Goal: Task Accomplishment & Management: Use online tool/utility

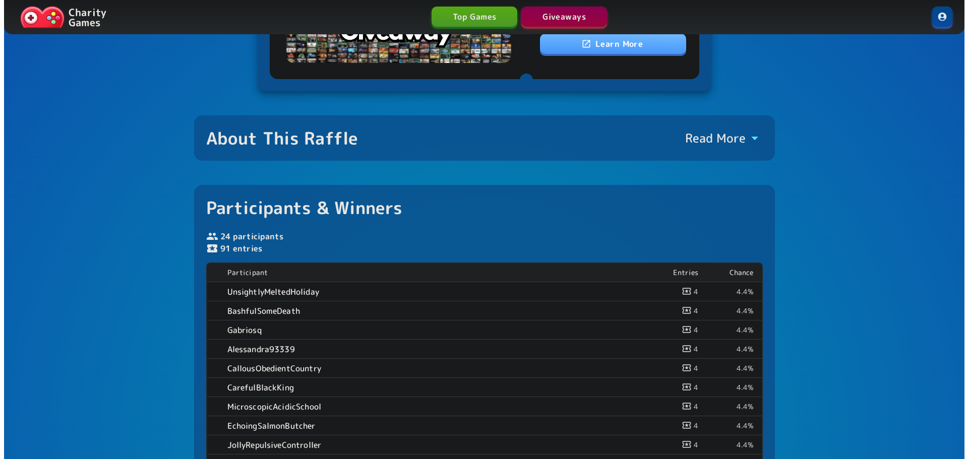
scroll to position [50, 0]
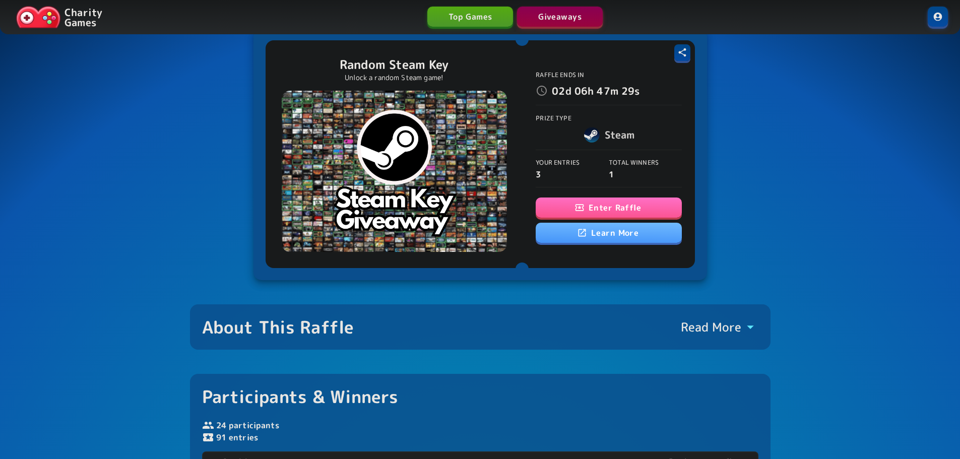
click at [645, 203] on button "Enter Raffle" at bounding box center [609, 208] width 146 height 20
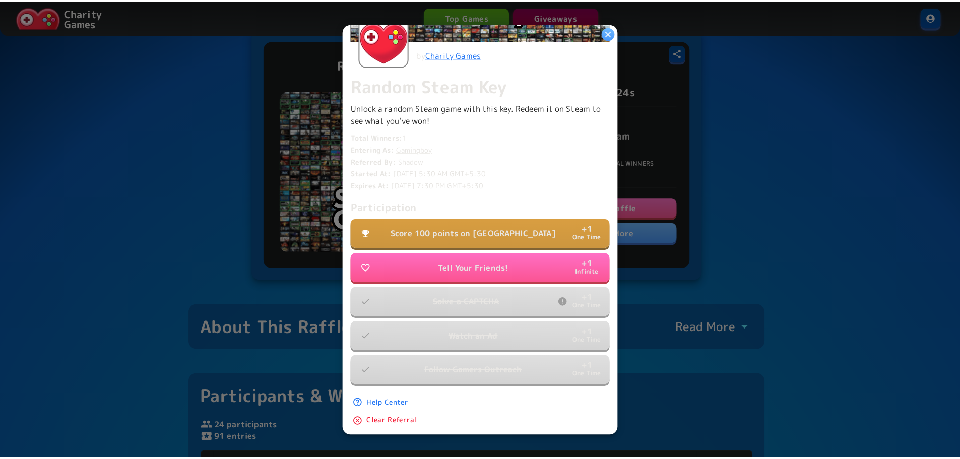
scroll to position [190, 0]
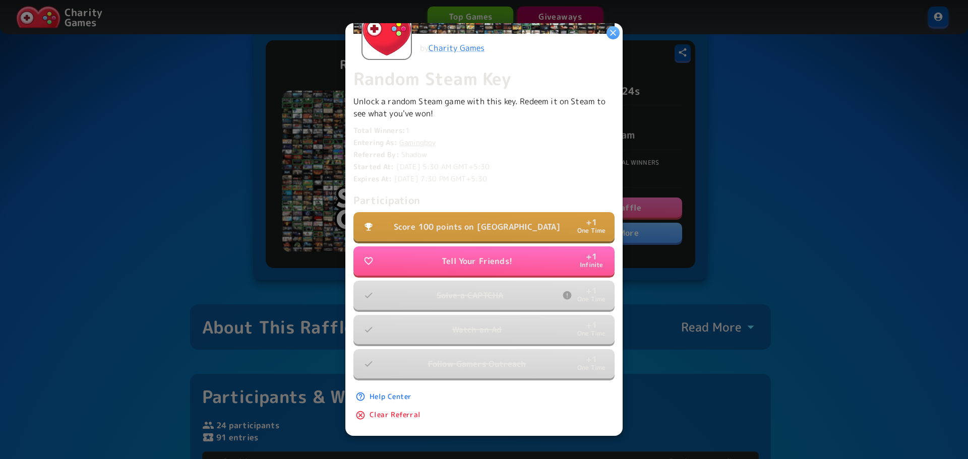
click at [872, 210] on div at bounding box center [484, 229] width 968 height 459
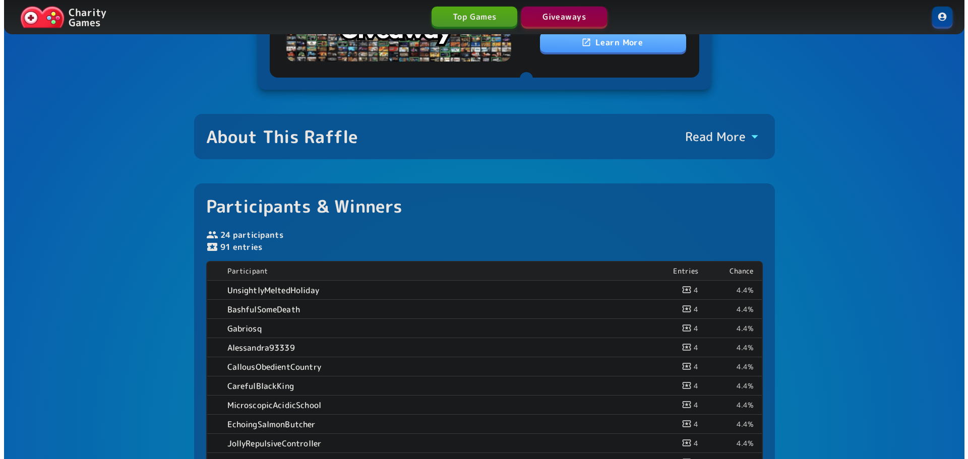
scroll to position [50, 0]
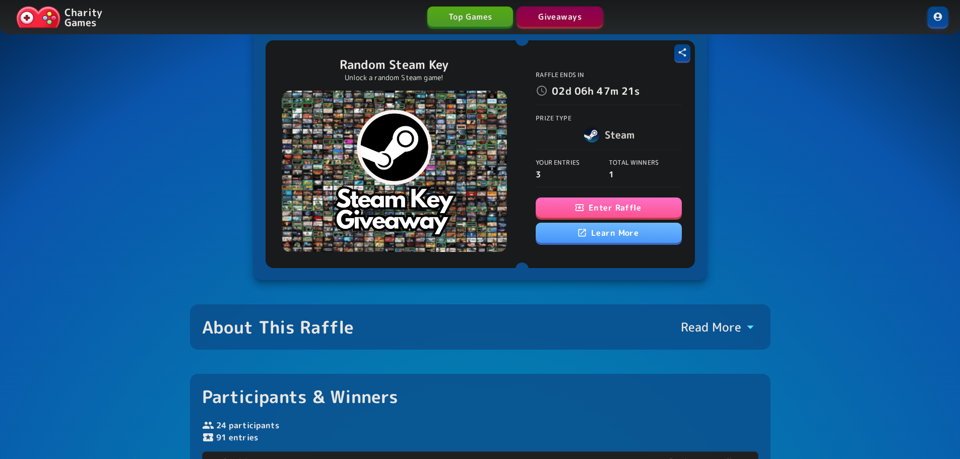
click at [649, 199] on button "Enter Raffle" at bounding box center [609, 208] width 146 height 20
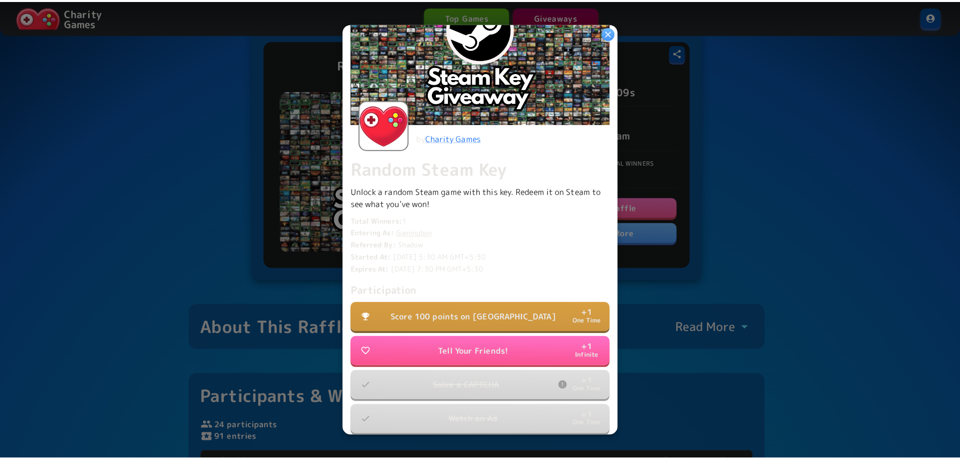
scroll to position [101, 0]
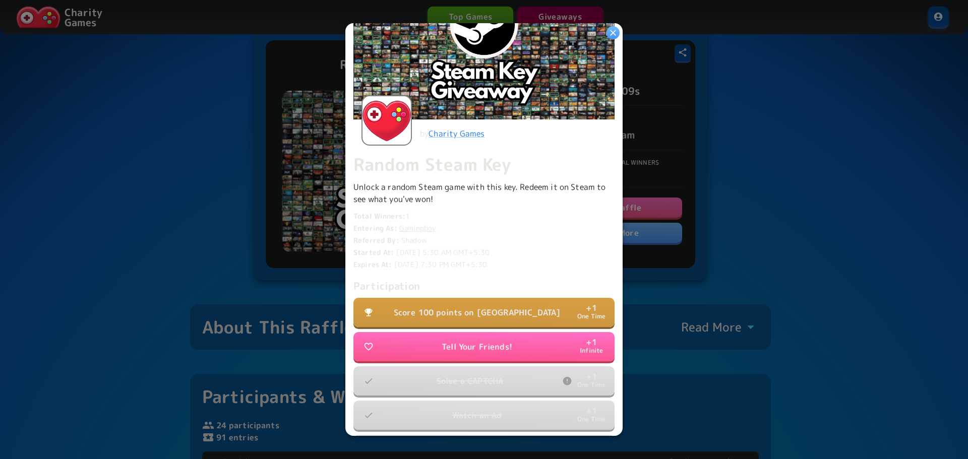
click at [532, 311] on p "Score 100 points on [GEOGRAPHIC_DATA]" at bounding box center [477, 312] width 167 height 12
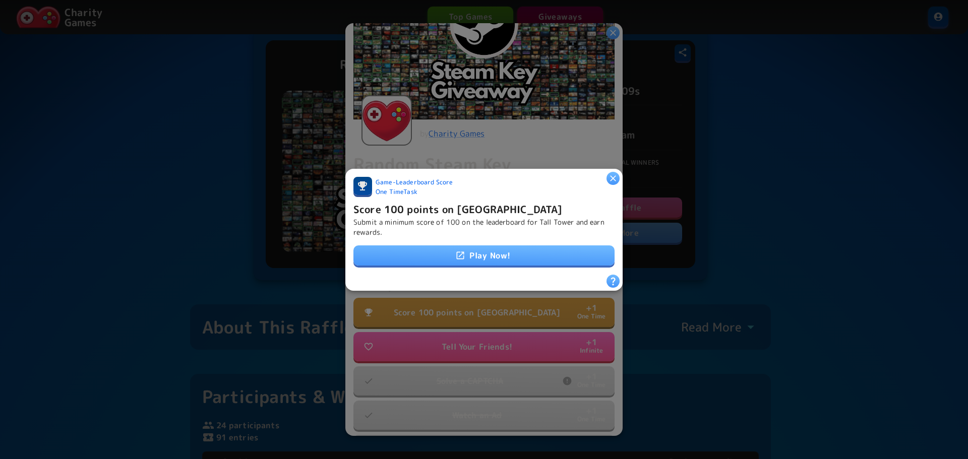
click at [541, 252] on link "Play Now!" at bounding box center [483, 255] width 261 height 20
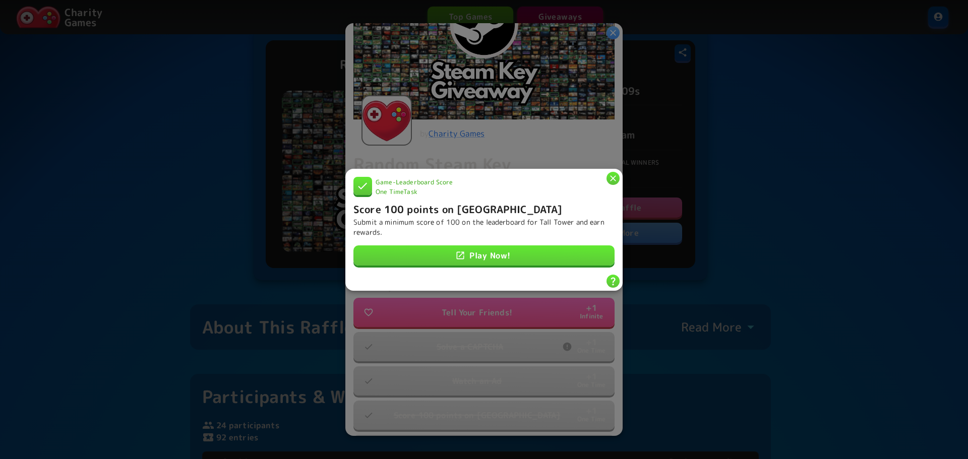
click at [614, 173] on icon "button" at bounding box center [613, 178] width 10 height 10
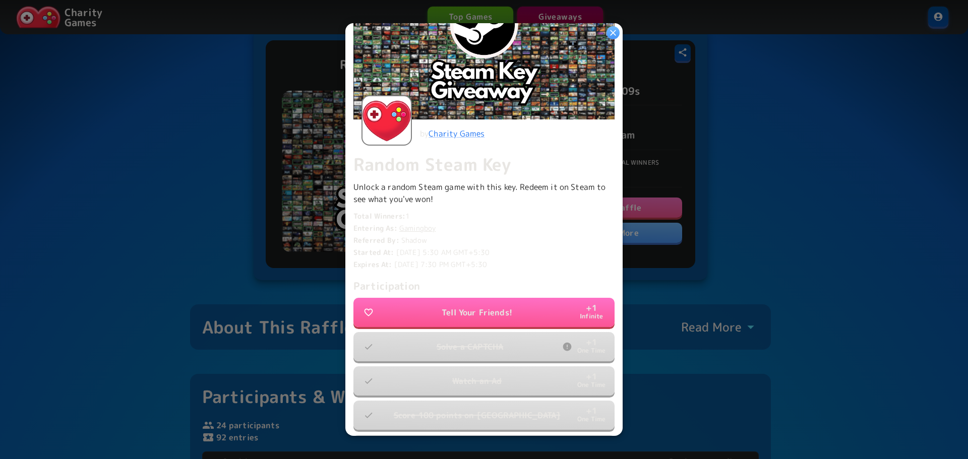
click at [615, 32] on icon "button" at bounding box center [613, 33] width 10 height 10
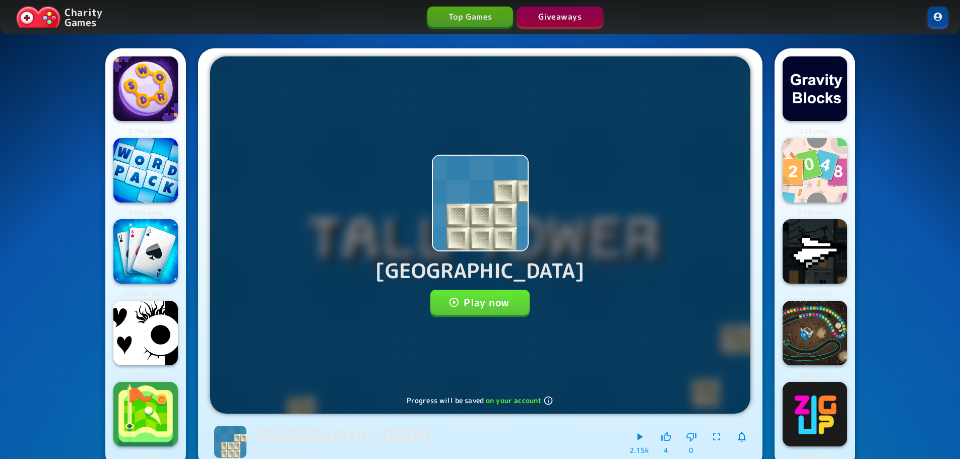
click at [506, 306] on button "Play now" at bounding box center [479, 302] width 99 height 25
